Goal: Navigation & Orientation: Find specific page/section

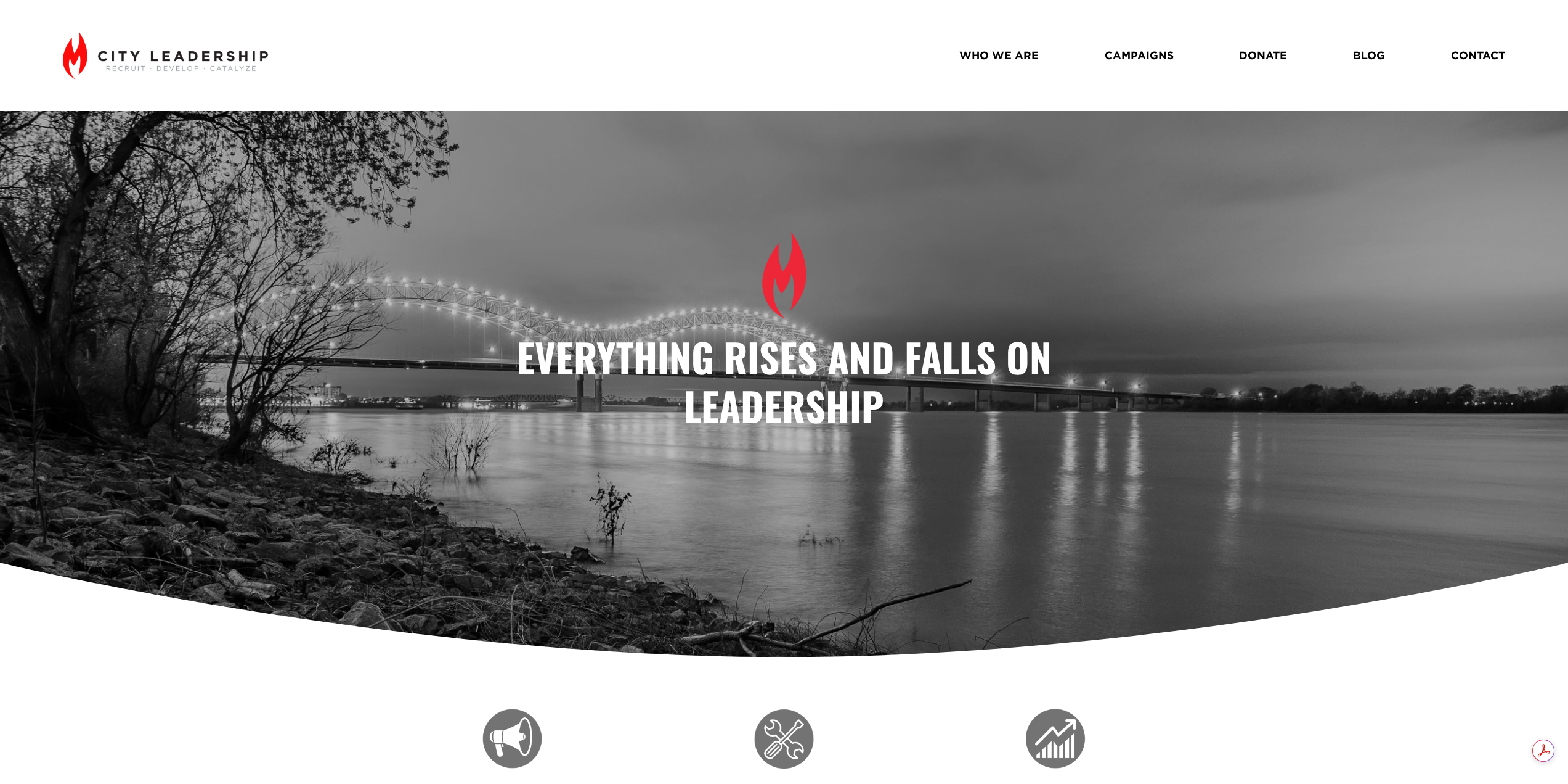
click at [1031, 53] on link "WHO WE ARE" at bounding box center [999, 56] width 79 height 22
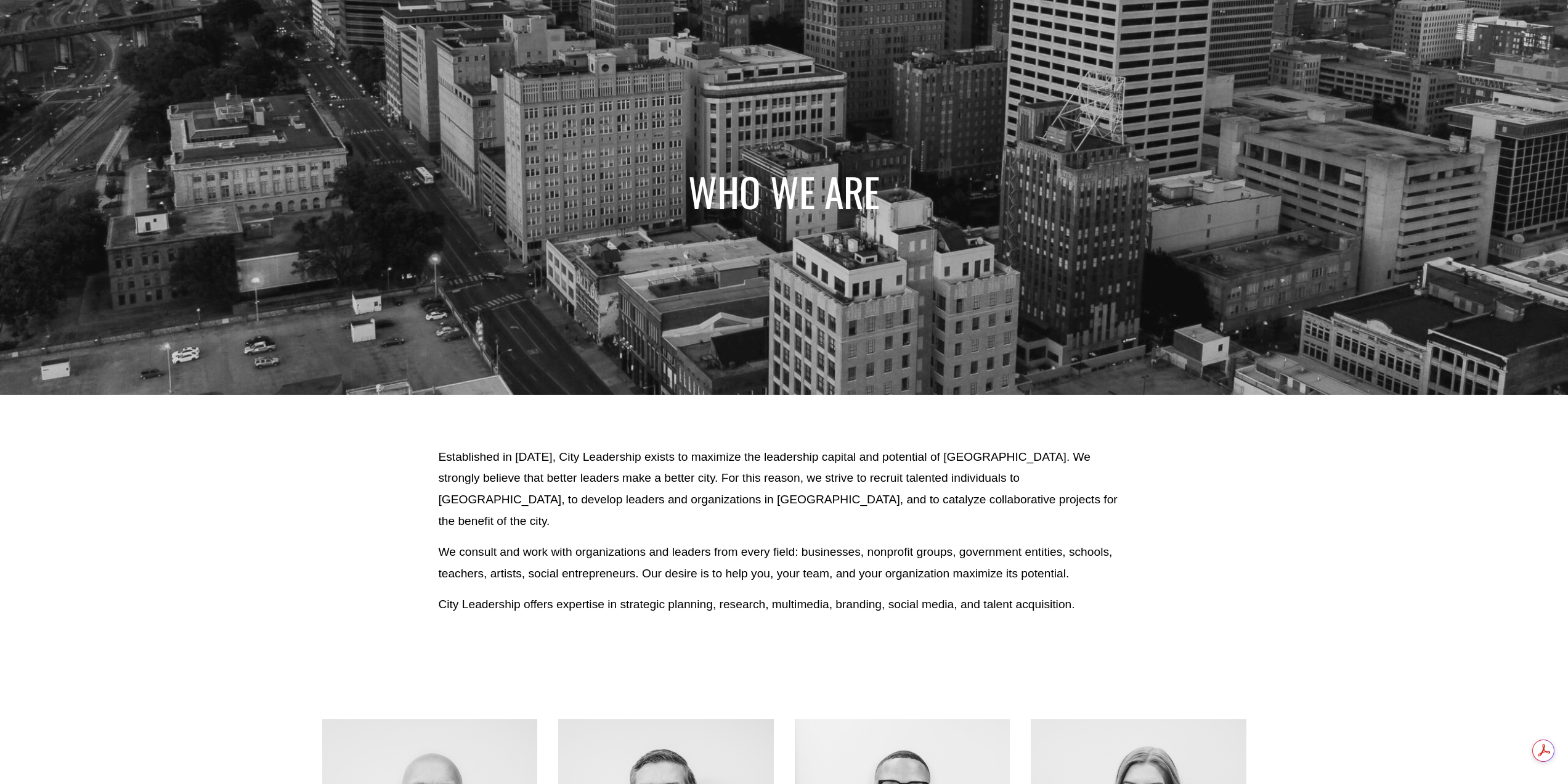
scroll to position [123, 0]
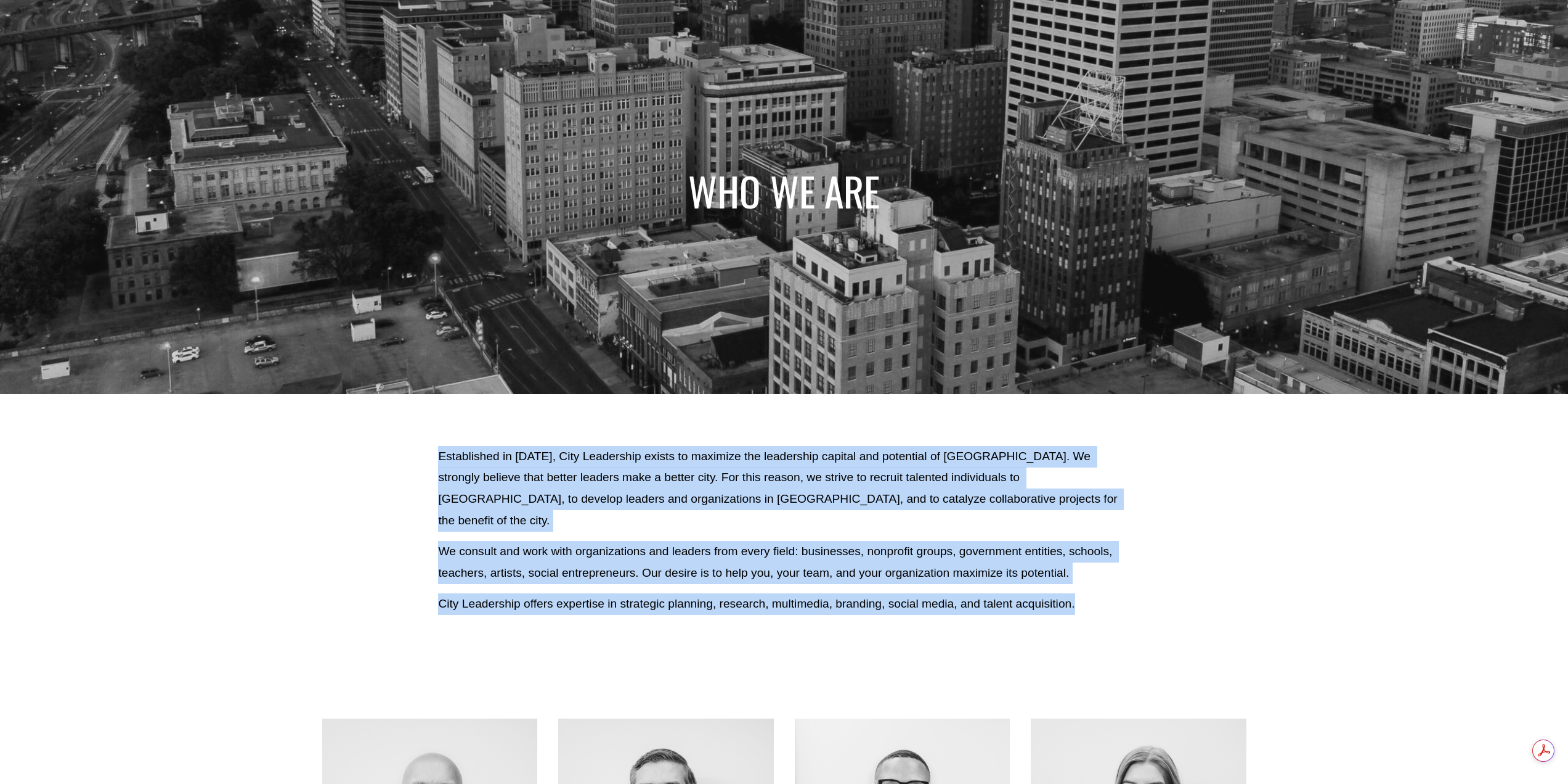
drag, startPoint x: 436, startPoint y: 453, endPoint x: 1108, endPoint y: 571, distance: 682.3
click at [1108, 571] on div "Established in 2010, City Leadership exists to maximize the leadership capital …" at bounding box center [784, 530] width 1568 height 169
copy div "Established in 2010, City Leadership exists to maximize the leadership capital …"
click at [256, 504] on div "Established in 2010, City Leadership exists to maximize the leadership capital …" at bounding box center [784, 530] width 1568 height 169
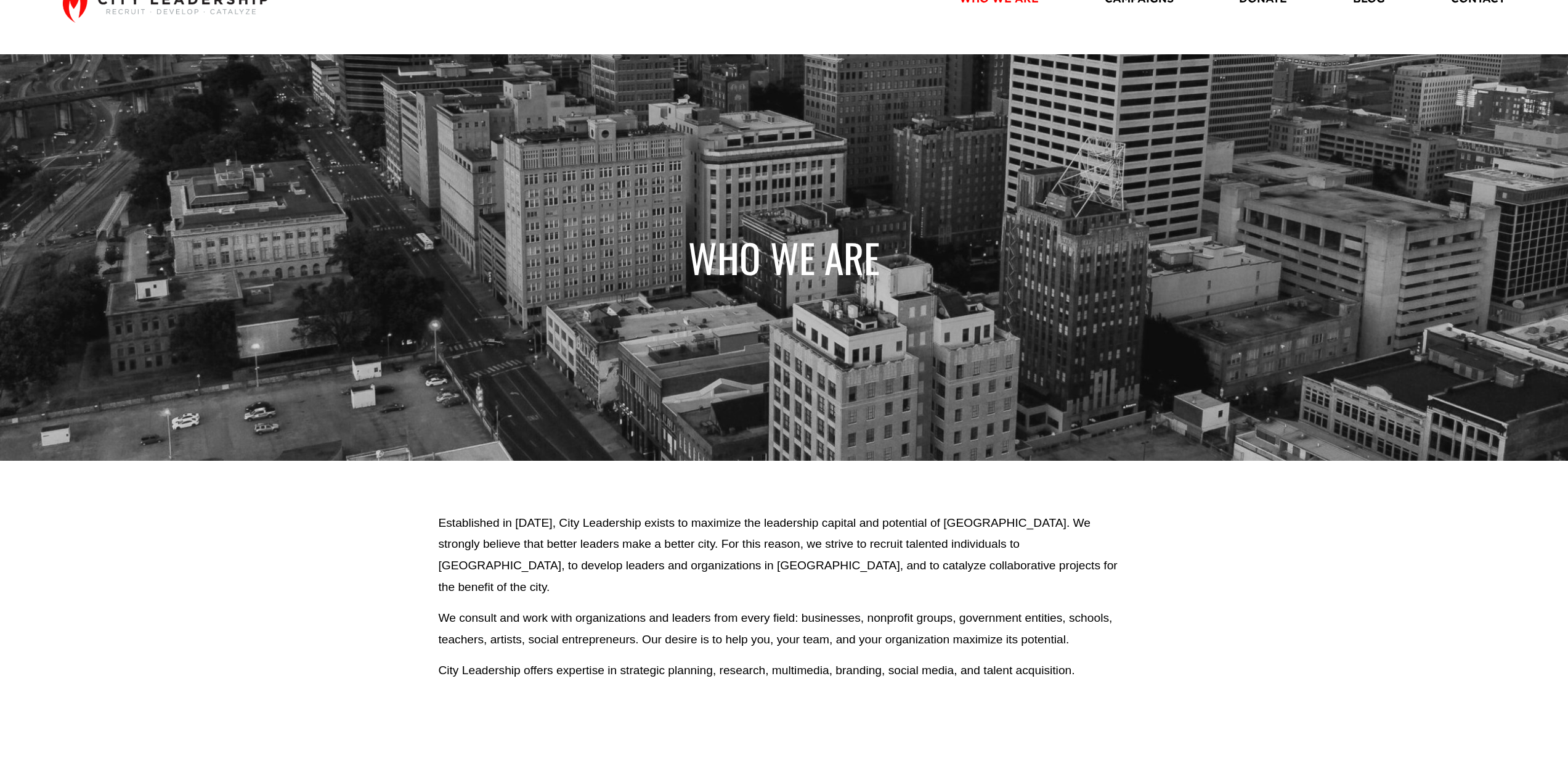
scroll to position [0, 0]
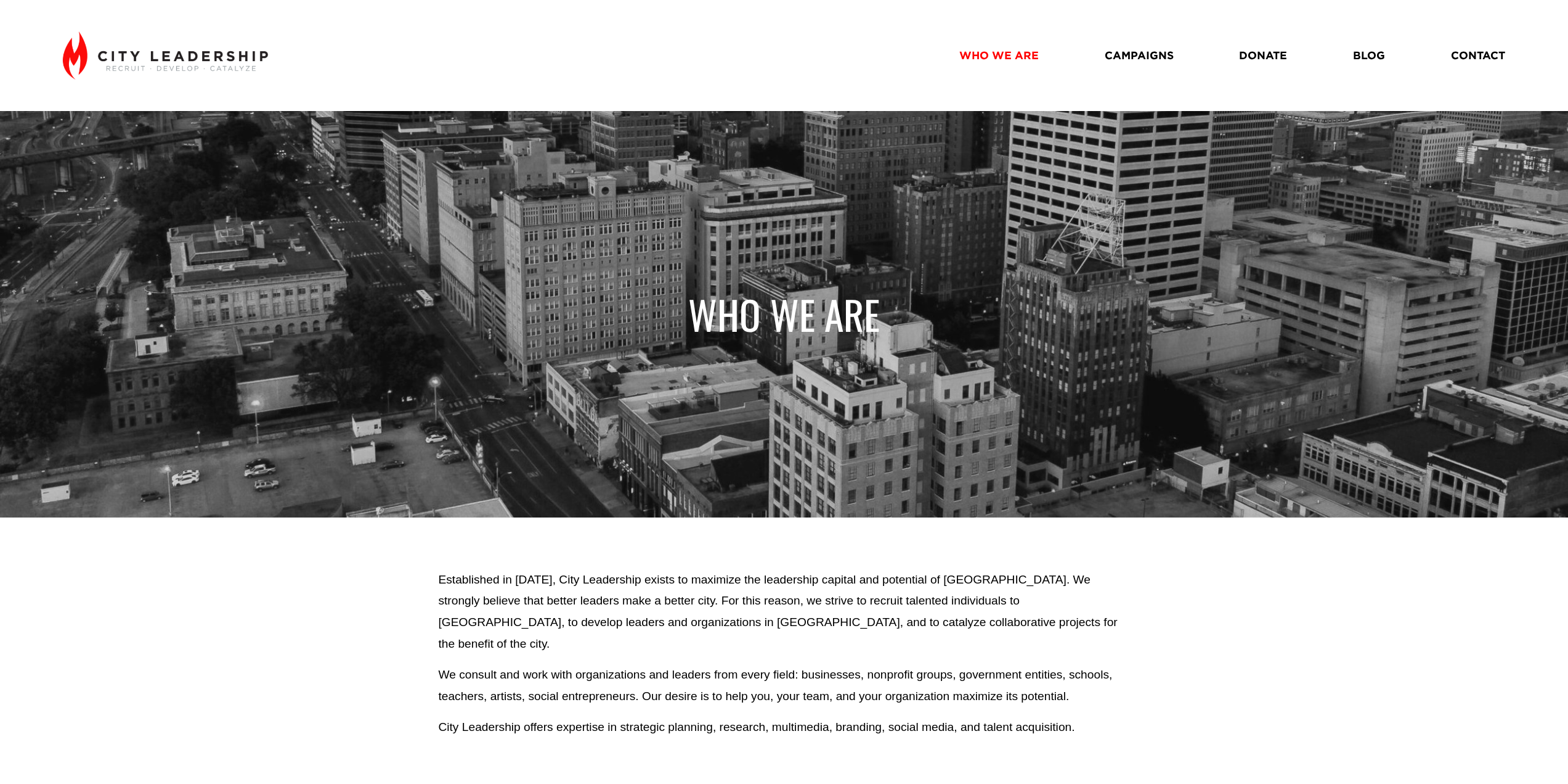
click at [172, 63] on img at bounding box center [165, 55] width 205 height 48
